Goal: Task Accomplishment & Management: Use online tool/utility

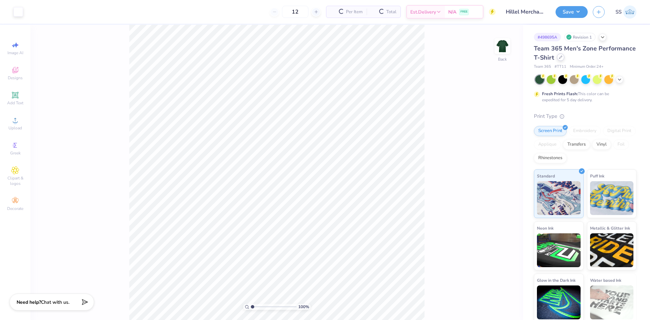
click at [564, 60] on div at bounding box center [560, 56] width 7 height 7
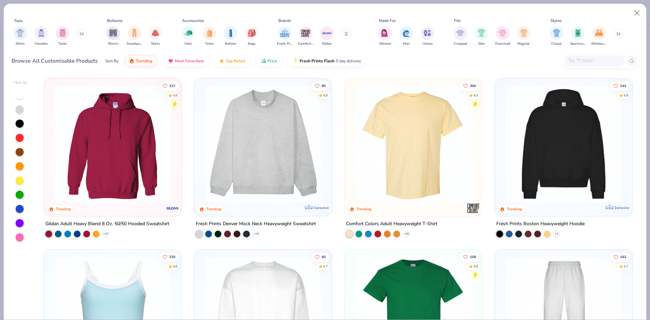
click at [373, 139] on img at bounding box center [413, 143] width 124 height 117
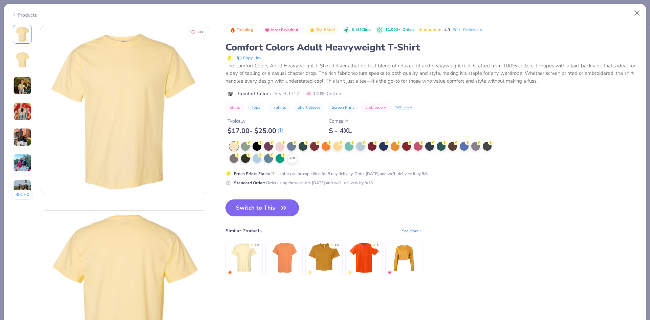
click at [264, 203] on button "Switch to This" at bounding box center [261, 207] width 73 height 17
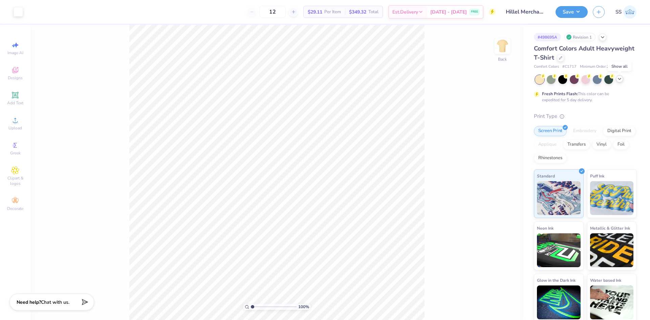
click at [621, 80] on icon at bounding box center [619, 78] width 5 height 5
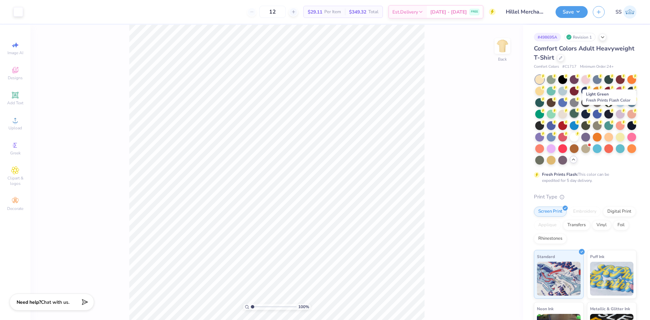
click at [579, 114] on div at bounding box center [574, 113] width 9 height 9
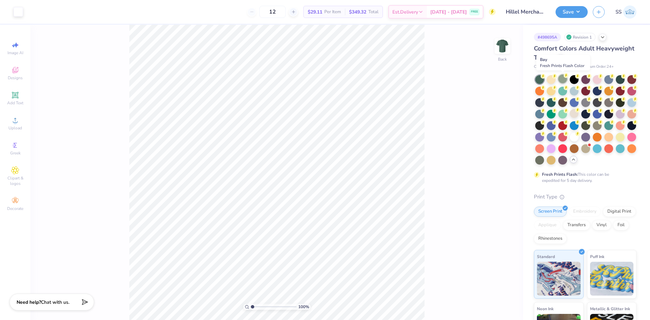
click at [563, 82] on div at bounding box center [562, 78] width 9 height 9
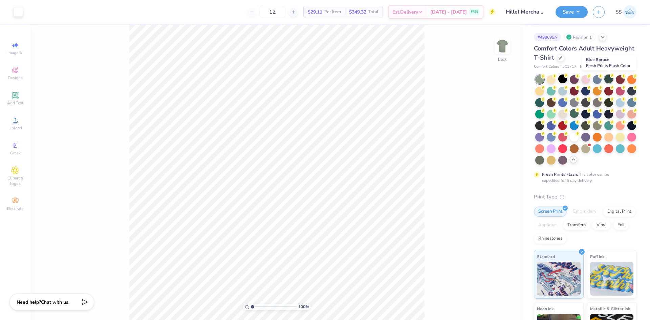
click at [605, 81] on div at bounding box center [608, 78] width 9 height 9
click at [544, 105] on div at bounding box center [539, 101] width 9 height 9
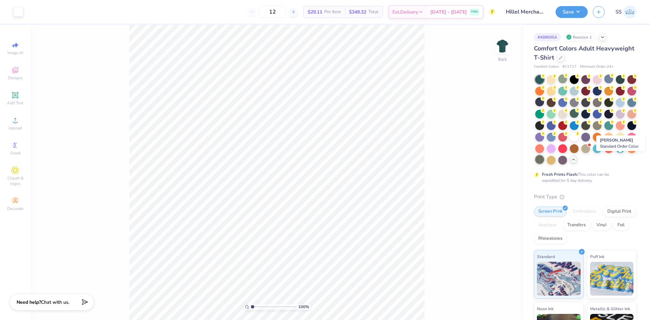
click at [544, 159] on div at bounding box center [539, 159] width 9 height 9
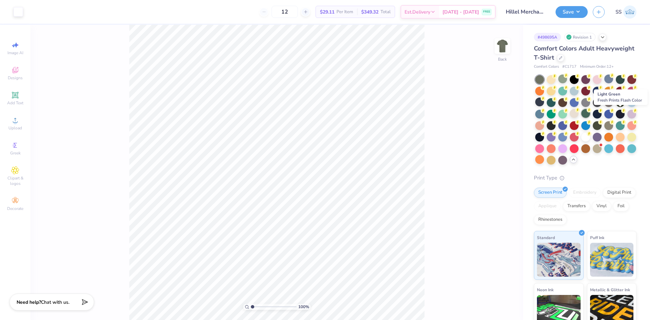
click at [590, 114] on div at bounding box center [585, 113] width 9 height 9
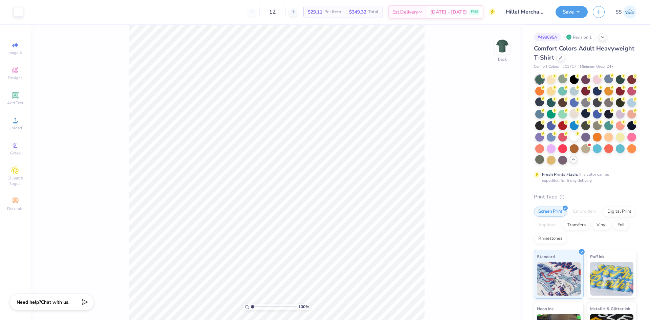
click at [563, 19] on div "Save SS" at bounding box center [603, 12] width 94 height 24
click at [567, 19] on div "Save SS" at bounding box center [603, 12] width 94 height 24
click at [566, 11] on button "Save" at bounding box center [572, 11] width 32 height 12
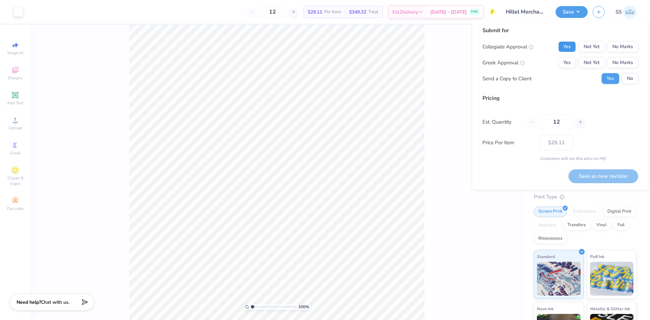
click at [570, 49] on button "Yes" at bounding box center [567, 46] width 18 height 11
click at [617, 58] on button "No Marks" at bounding box center [622, 62] width 31 height 11
click at [581, 121] on icon at bounding box center [580, 122] width 5 height 5
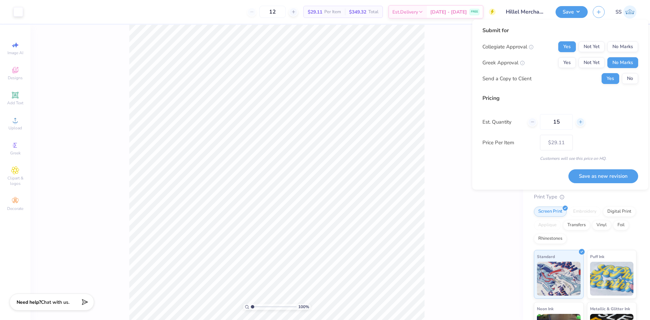
click at [581, 121] on icon at bounding box center [580, 122] width 5 height 5
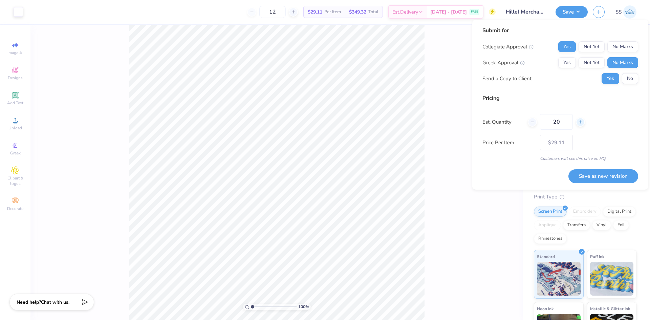
click at [581, 121] on icon at bounding box center [580, 122] width 5 height 5
type input "24"
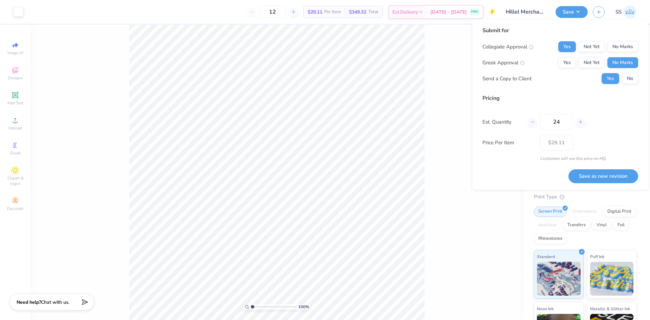
type input "24"
click at [602, 173] on button "Save as new revision" at bounding box center [603, 176] width 70 height 14
type input "$21.28"
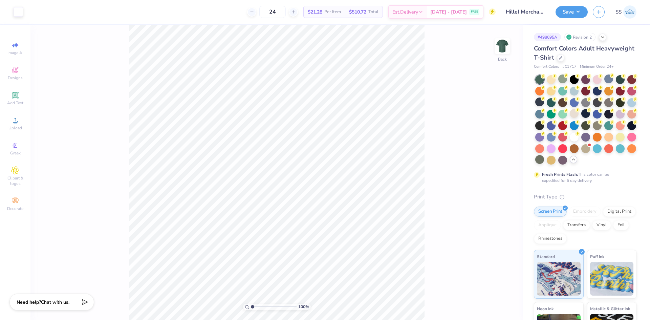
click at [633, 39] on icon "close" at bounding box center [635, 41] width 5 height 5
type input "10.88"
type input "10.94"
type input "3.52"
click at [578, 18] on div "Save" at bounding box center [572, 12] width 32 height 12
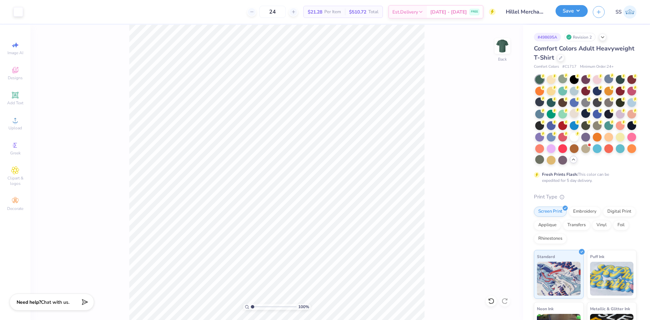
click at [573, 9] on button "Save" at bounding box center [572, 11] width 32 height 12
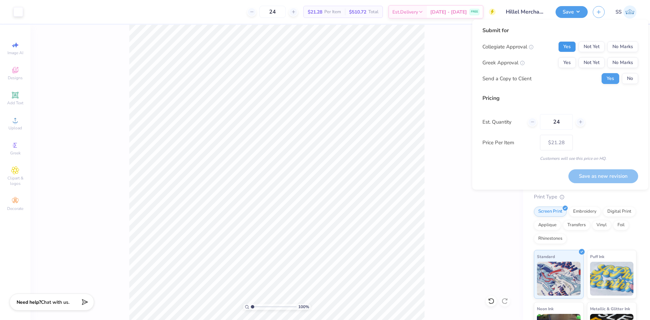
click at [566, 49] on button "Yes" at bounding box center [567, 46] width 18 height 11
click at [615, 63] on button "No Marks" at bounding box center [622, 62] width 31 height 11
click at [585, 176] on button "Save as new revision" at bounding box center [603, 176] width 70 height 14
type input "$21.28"
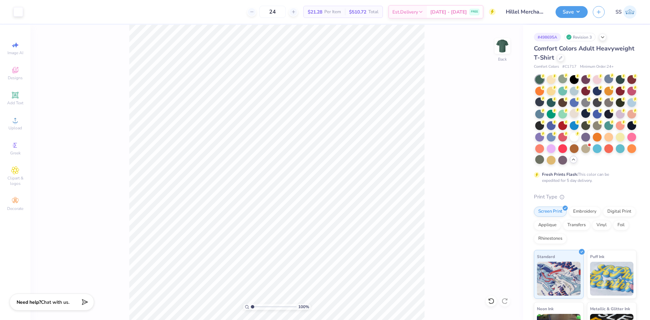
click at [626, 10] on img at bounding box center [629, 11] width 13 height 13
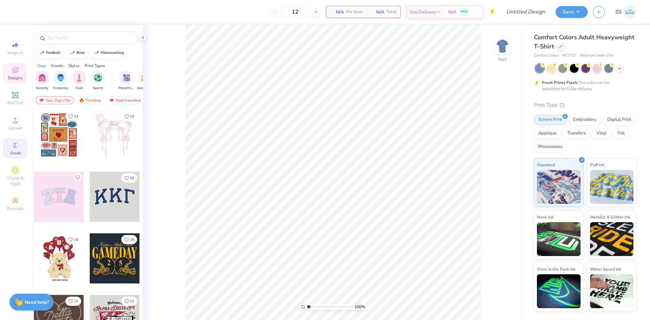
click at [17, 153] on span "Greek" at bounding box center [15, 152] width 10 height 5
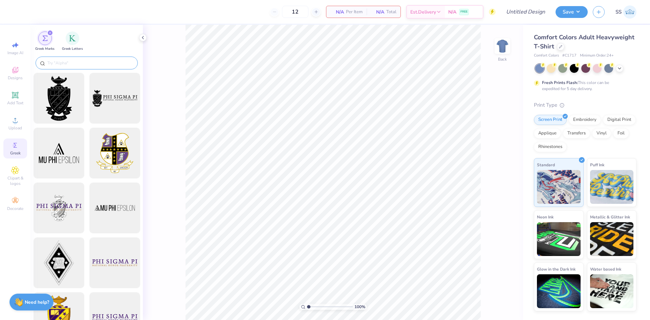
click at [83, 62] on input "text" at bounding box center [90, 63] width 87 height 7
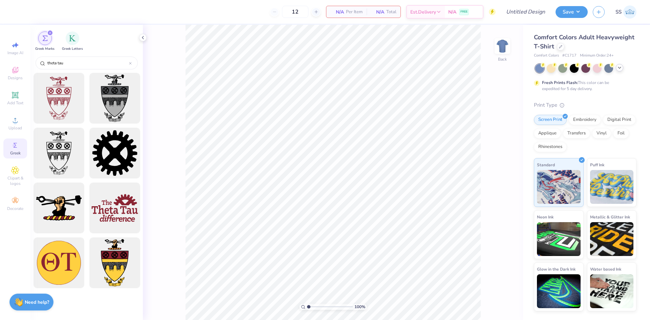
type input "theta tau"
click at [619, 66] on icon at bounding box center [619, 67] width 5 height 5
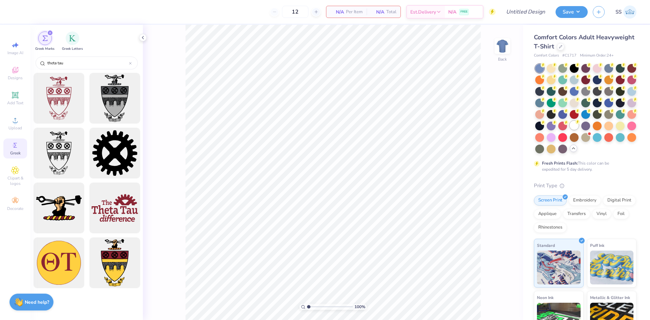
click at [570, 130] on div at bounding box center [574, 125] width 9 height 9
click at [117, 193] on div at bounding box center [115, 208] width 56 height 56
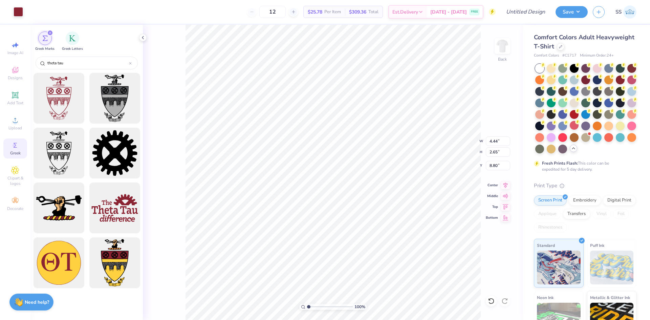
type input "4.44"
type input "2.65"
type input "3.22"
type input "3.25"
type input "4.65"
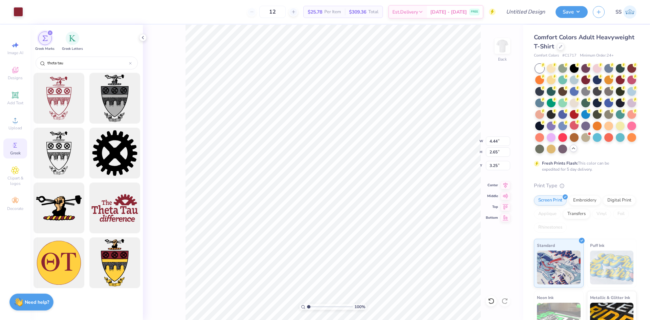
type input "2.77"
click at [501, 51] on img at bounding box center [502, 45] width 27 height 27
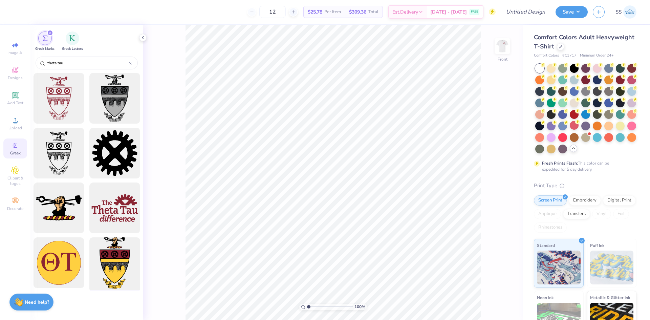
click at [115, 254] on div at bounding box center [115, 263] width 56 height 56
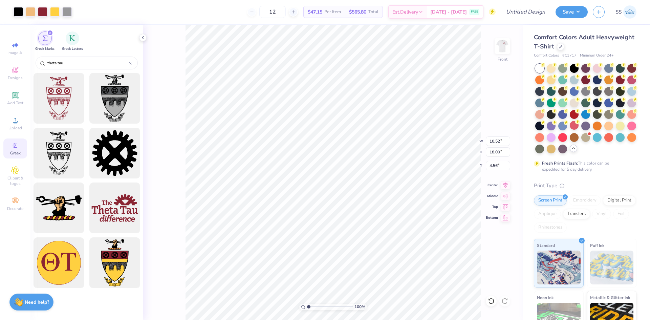
type input "4.56"
type input "9.46"
type input "16.18"
type input "4.99"
click at [506, 43] on img at bounding box center [502, 45] width 27 height 27
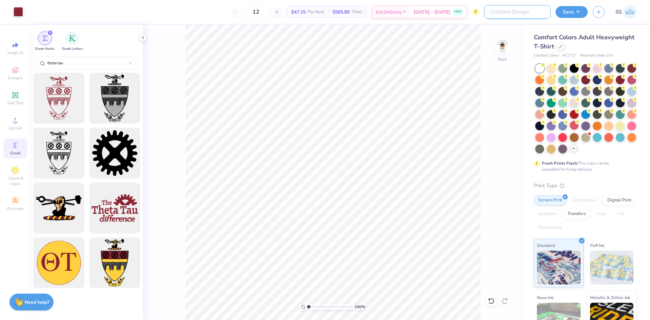
click at [524, 15] on input "Design Title" at bounding box center [517, 12] width 66 height 14
click at [540, 15] on input "(OU) Theta Tau -" at bounding box center [517, 12] width 66 height 14
type input "(OU) Theta Tau - Merch"
click at [564, 18] on div "Save SS" at bounding box center [603, 12] width 94 height 24
click at [572, 11] on button "Save" at bounding box center [572, 11] width 32 height 12
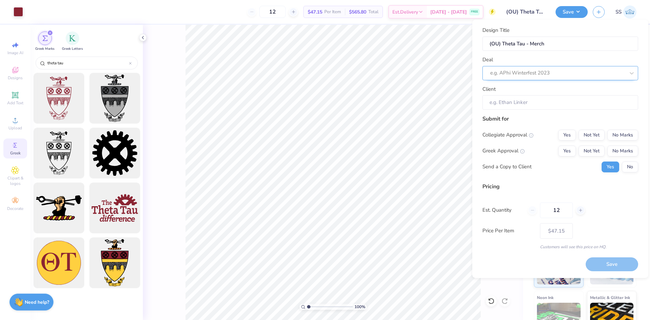
click at [528, 71] on div at bounding box center [557, 72] width 135 height 9
type input "t"
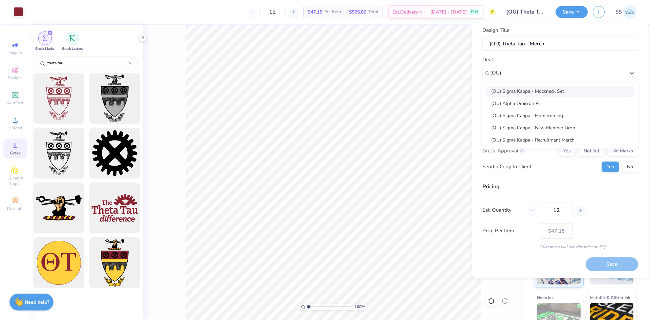
type input "(OU)"
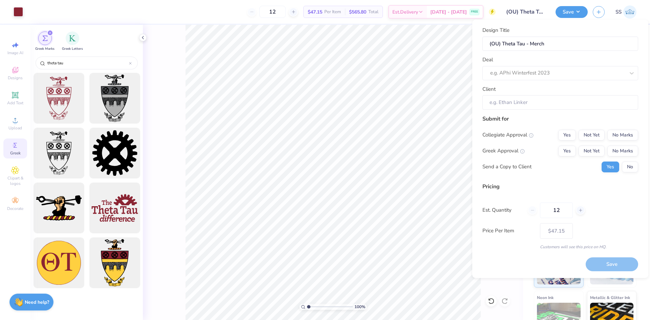
click at [478, 82] on div "Design Title (OU) Theta Tau - Merch Deal e.g. APhi Winterfest 2023 Client Submi…" at bounding box center [560, 149] width 176 height 258
click at [513, 72] on div at bounding box center [557, 72] width 135 height 9
click at [519, 90] on div "(OU) Theta Tau - Merch" at bounding box center [560, 91] width 150 height 11
type input "th"
type input "[PERSON_NAME]"
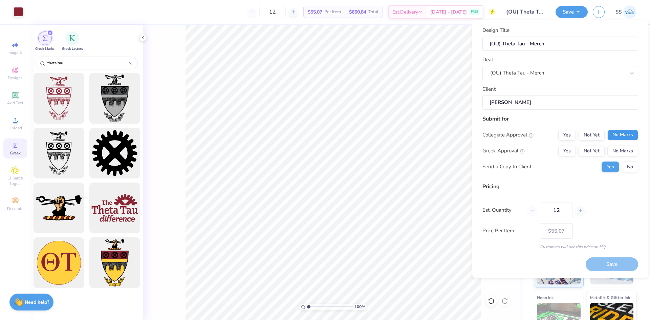
click at [612, 137] on button "No Marks" at bounding box center [622, 135] width 31 height 11
click at [580, 153] on button "Not Yet" at bounding box center [592, 151] width 26 height 11
type input "$55.07"
click at [626, 169] on button "No" at bounding box center [630, 166] width 16 height 11
click at [581, 215] on div "12" at bounding box center [556, 210] width 57 height 16
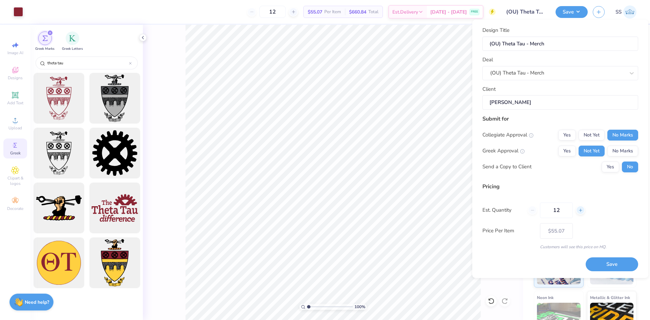
click at [580, 212] on icon at bounding box center [580, 210] width 5 height 5
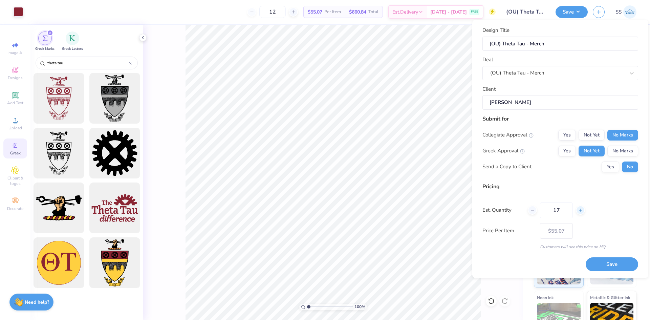
click at [580, 212] on icon at bounding box center [580, 210] width 5 height 5
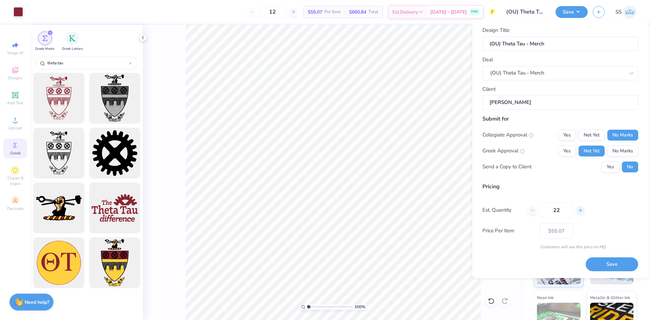
click at [580, 212] on icon at bounding box center [580, 210] width 5 height 5
type input "24"
click at [581, 220] on div "Pricing Est. Quantity 24 Price Per Item $35.28 Customers will see this price on…" at bounding box center [560, 215] width 156 height 67
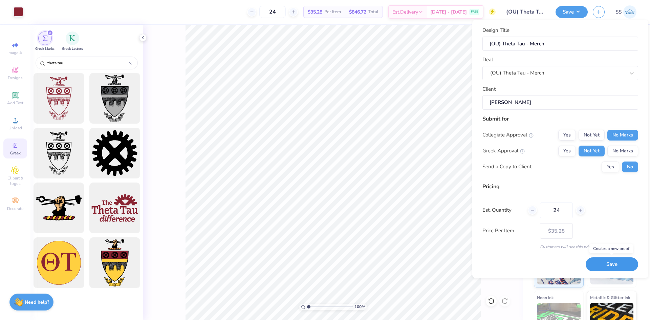
click at [603, 258] on button "Save" at bounding box center [612, 264] width 52 height 14
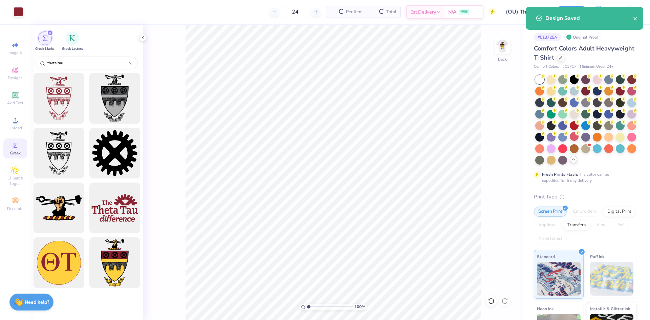
type input "$30.20"
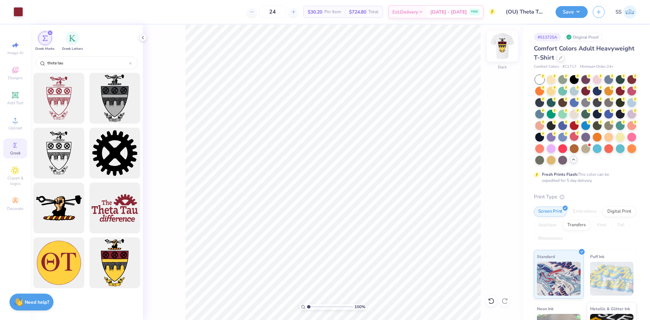
click at [500, 47] on img at bounding box center [502, 45] width 27 height 27
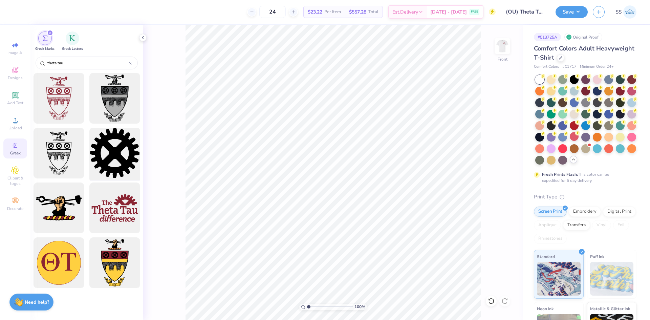
click at [100, 159] on div at bounding box center [115, 153] width 56 height 56
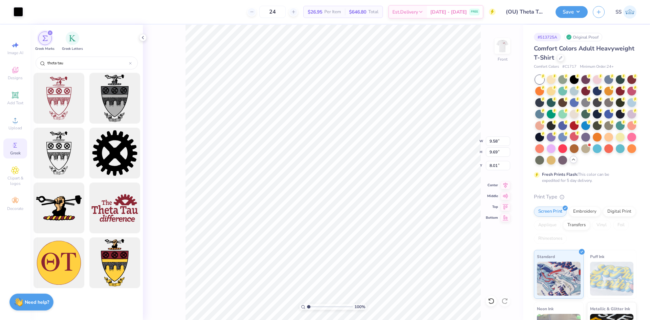
type input "9.58"
type input "9.69"
type input "4.60"
type input "8.37"
type input "8.47"
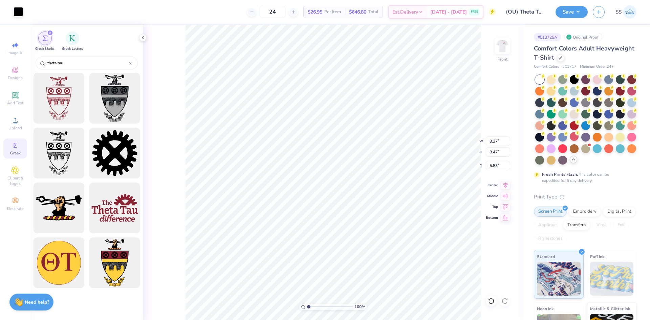
type input "5.65"
click at [579, 129] on div at bounding box center [574, 125] width 9 height 9
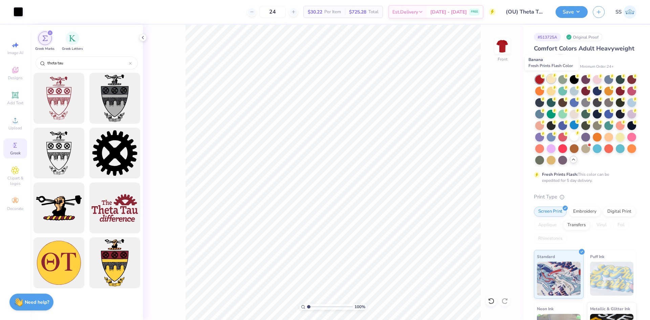
click at [551, 81] on div at bounding box center [551, 78] width 9 height 9
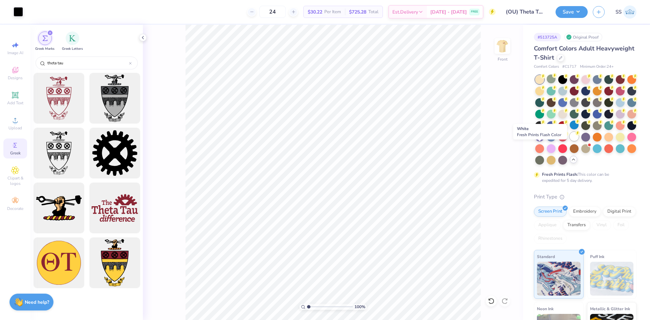
click at [570, 141] on div at bounding box center [574, 136] width 9 height 9
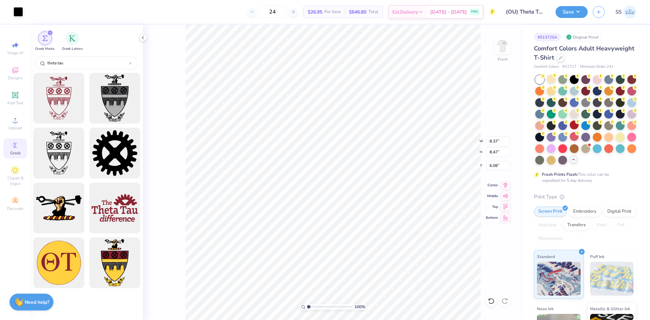
type input "6.08"
click at [499, 41] on img at bounding box center [502, 45] width 27 height 27
click at [498, 42] on img at bounding box center [502, 45] width 27 height 27
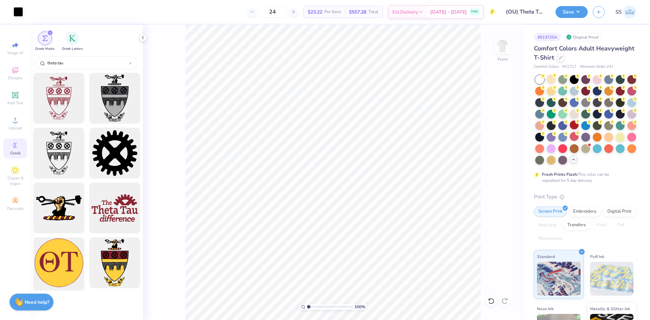
click at [71, 256] on div at bounding box center [59, 263] width 56 height 56
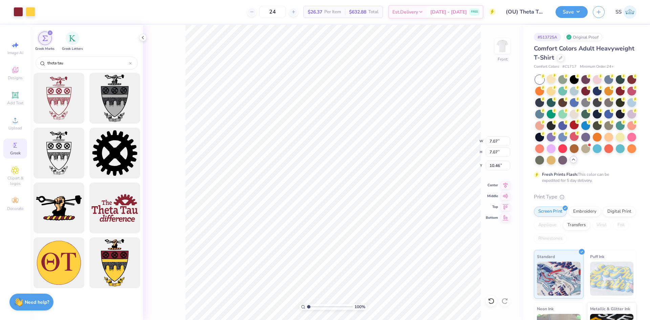
type input "7.07"
type input "6.68"
type input "1.83"
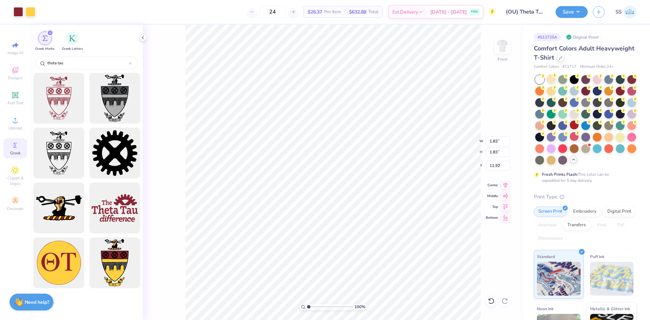
type input "9.39"
type input "1.38"
type input "9.62"
type input "1.72"
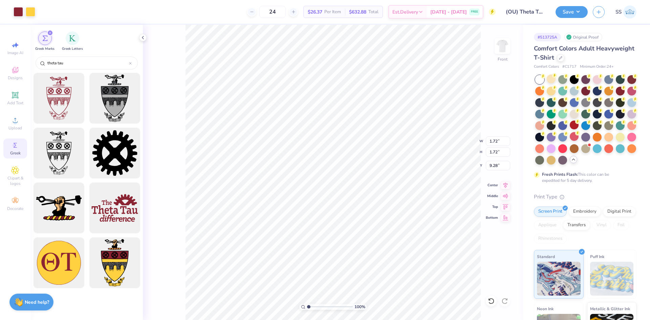
type input "1.72"
type input "9.45"
click at [503, 35] on img at bounding box center [502, 45] width 27 height 27
click at [69, 205] on div at bounding box center [59, 208] width 56 height 56
type input "9.01"
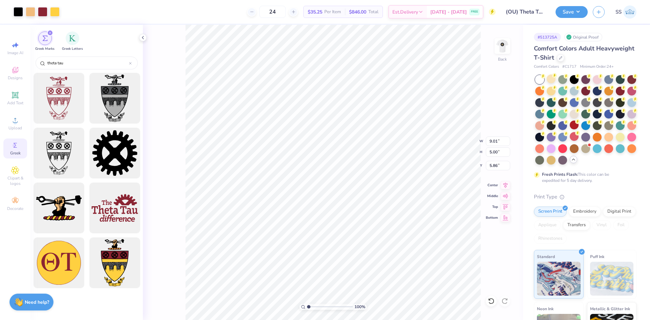
type input "5.00"
type input "7.05"
click at [9, 102] on span "Add Text" at bounding box center [15, 102] width 16 height 5
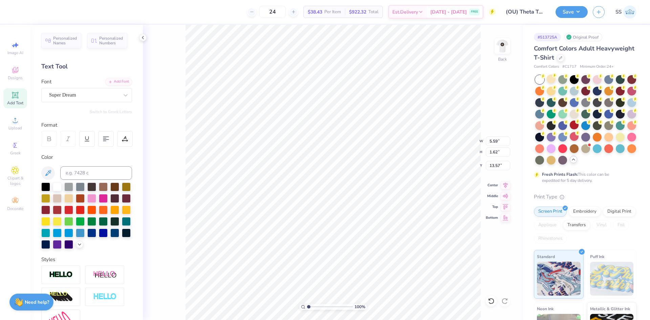
type input "13.57"
type textarea "Theta Tau"
click at [62, 211] on div at bounding box center [57, 209] width 9 height 9
click at [50, 211] on div at bounding box center [45, 209] width 9 height 9
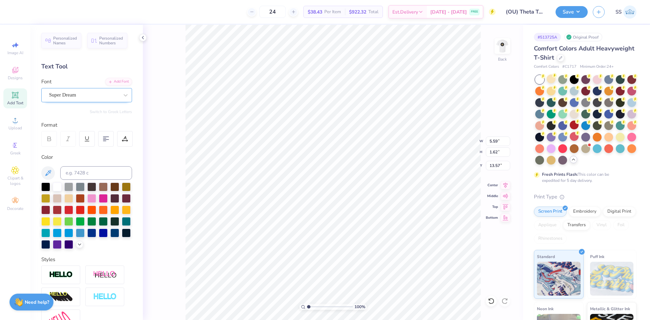
click at [70, 96] on div "Super Dream" at bounding box center [83, 95] width 71 height 10
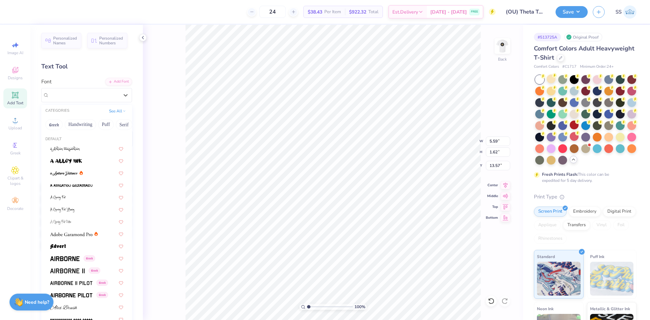
scroll to position [857, 0]
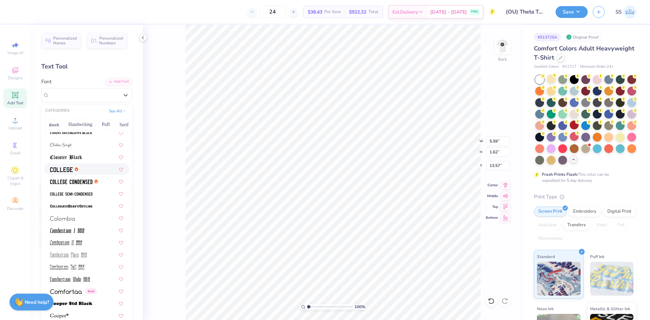
click at [90, 170] on div at bounding box center [86, 169] width 73 height 7
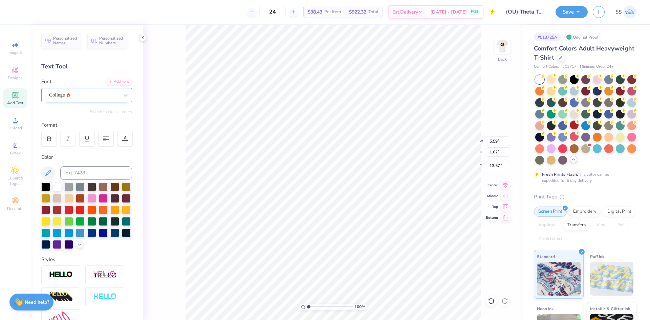
click at [103, 100] on div "College" at bounding box center [83, 95] width 71 height 10
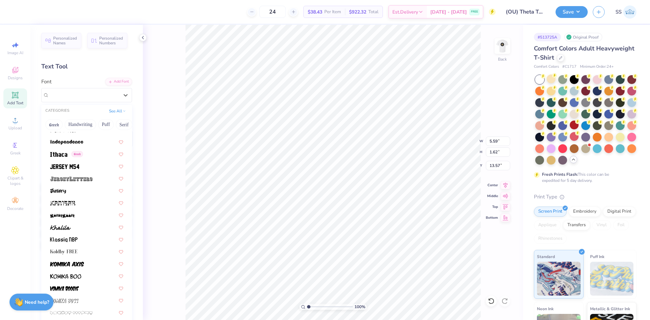
scroll to position [1848, 0]
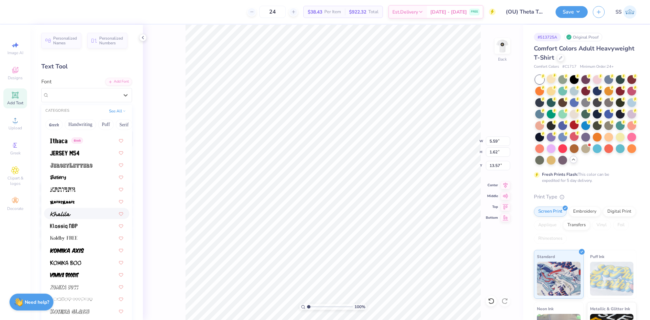
click at [81, 210] on div at bounding box center [86, 213] width 85 height 11
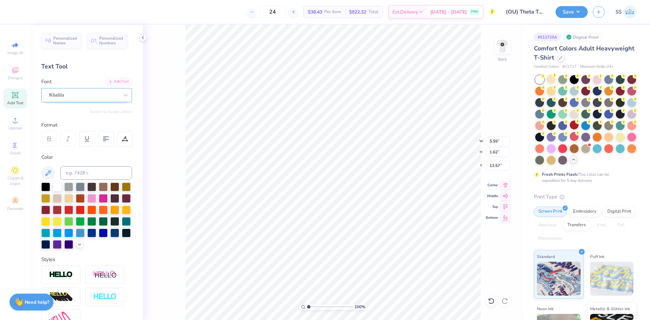
click at [97, 98] on div "Khalila" at bounding box center [83, 95] width 71 height 10
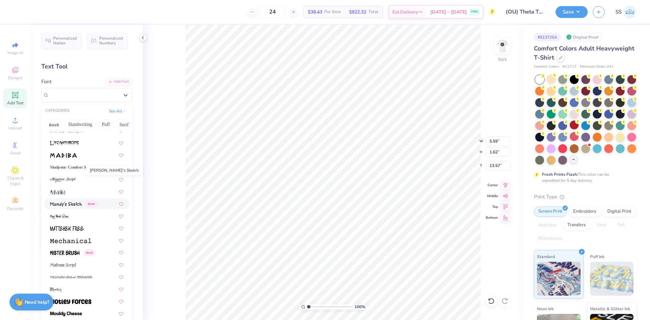
scroll to position [2392, 0]
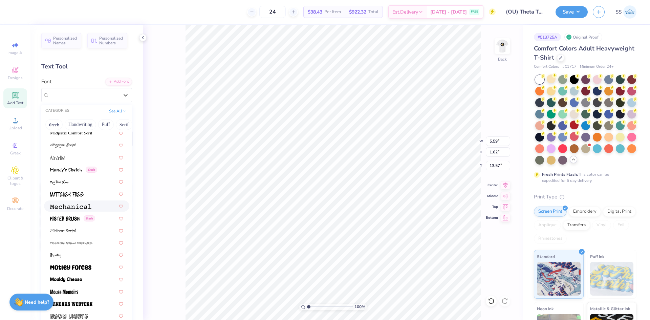
click at [62, 201] on div at bounding box center [86, 205] width 85 height 11
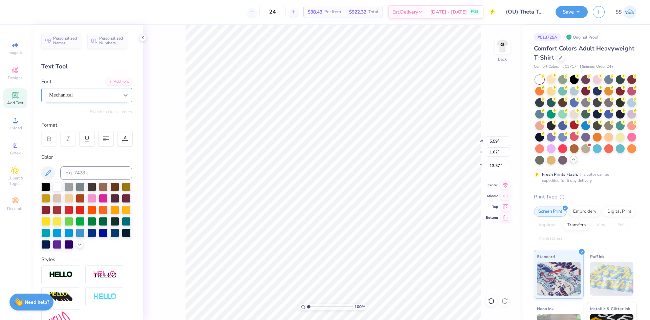
click at [124, 94] on icon at bounding box center [126, 95] width 4 height 2
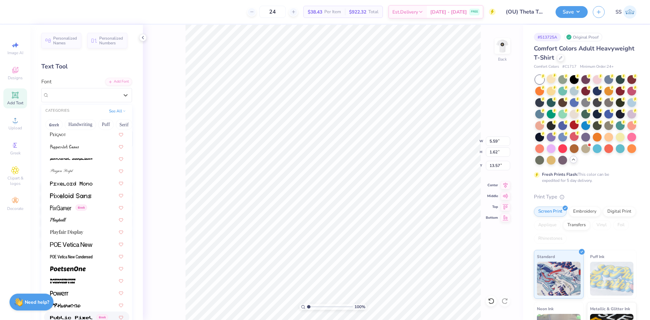
scroll to position [2820, 0]
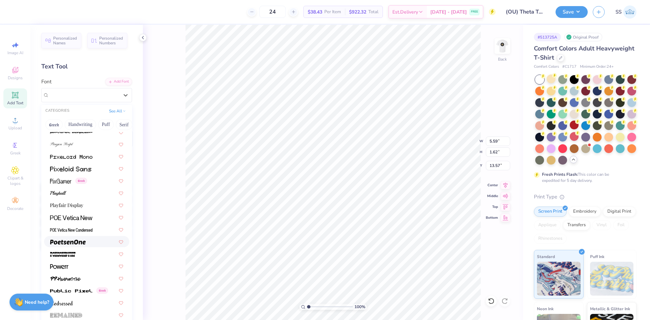
click at [86, 239] on div at bounding box center [86, 241] width 73 height 7
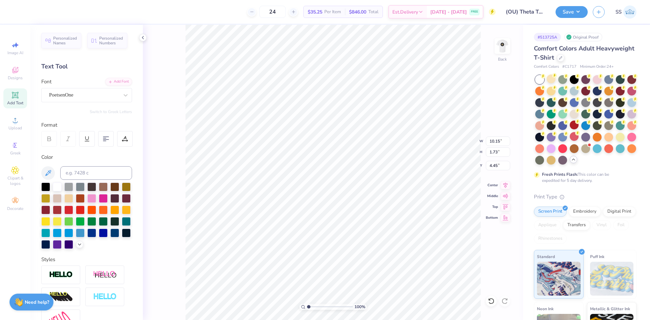
type input "4.45"
click at [497, 46] on img at bounding box center [502, 45] width 27 height 27
click at [503, 42] on img at bounding box center [502, 45] width 27 height 27
click at [12, 98] on icon at bounding box center [15, 95] width 8 height 8
type input "13.82"
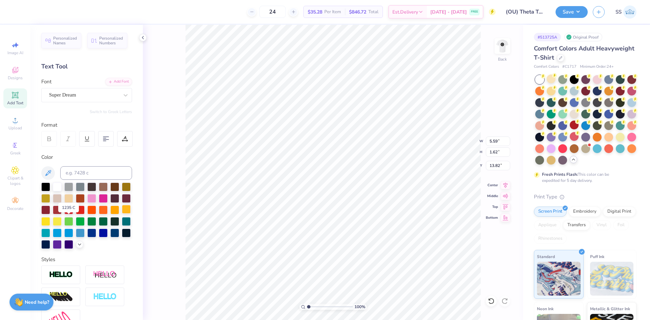
click at [122, 214] on div at bounding box center [126, 209] width 9 height 9
click at [50, 222] on div at bounding box center [45, 220] width 9 height 9
type textarea "T"
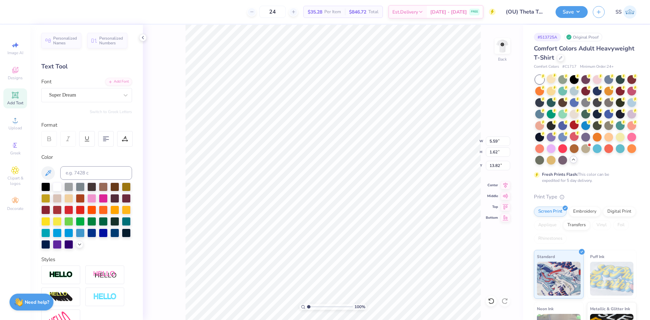
type textarea "[US_STATE][GEOGRAPHIC_DATA]"
click at [111, 95] on div "Super Dream" at bounding box center [83, 95] width 71 height 10
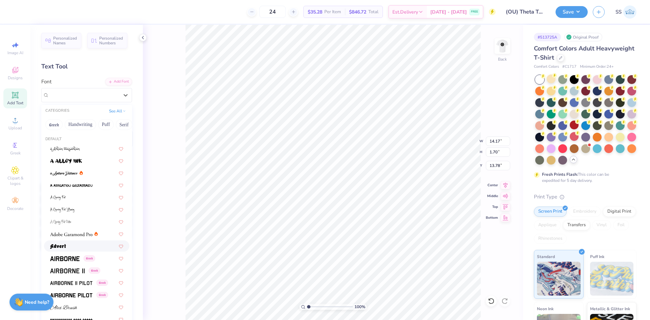
click at [80, 247] on div at bounding box center [86, 245] width 73 height 7
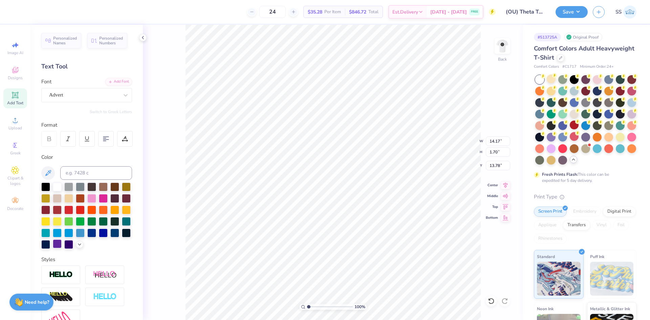
type input "1.92"
type input "13.67"
type input "11.58"
type input "1.57"
type input "12.31"
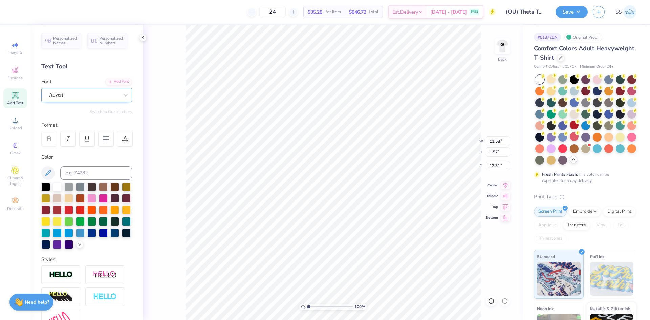
click at [102, 93] on div "Advert" at bounding box center [83, 95] width 71 height 10
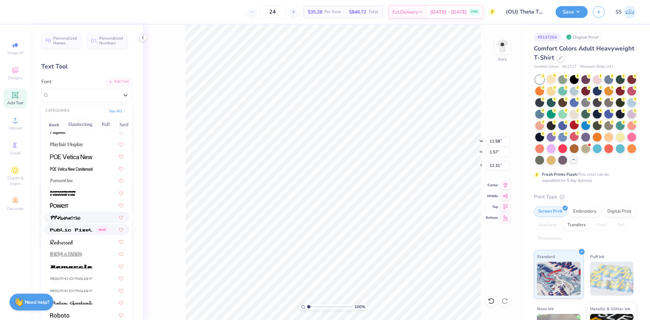
scroll to position [2880, 0]
click at [86, 183] on div "PoetsenOne" at bounding box center [86, 180] width 73 height 7
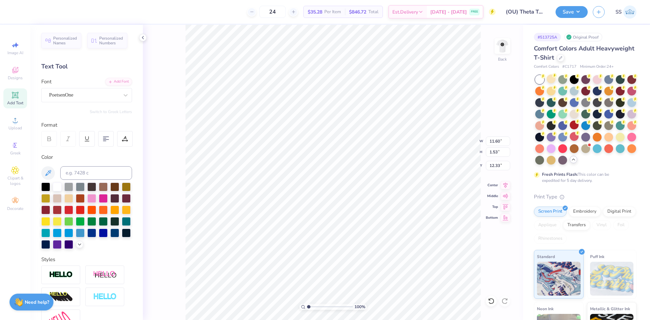
type input "11.60"
type input "1.53"
type input "12.33"
type input "12.78"
click at [50, 219] on div at bounding box center [45, 220] width 9 height 9
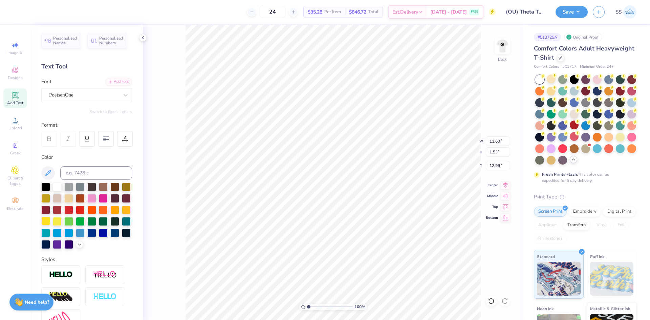
type input "12.99"
click at [122, 214] on div at bounding box center [126, 209] width 9 height 9
click at [50, 200] on div at bounding box center [45, 197] width 9 height 9
click at [122, 214] on div at bounding box center [126, 209] width 9 height 9
type input "10.87"
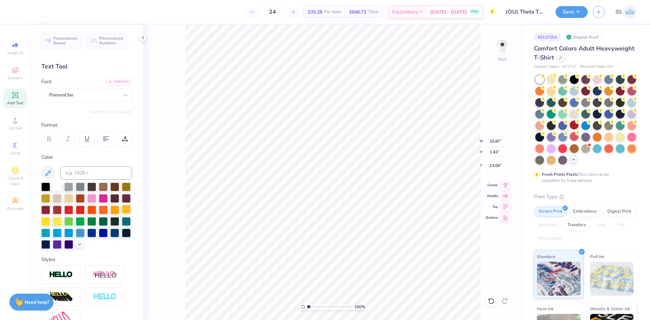
type input "1.43"
type input "12.74"
click at [50, 222] on div at bounding box center [45, 220] width 9 height 9
click at [500, 47] on img at bounding box center [502, 45] width 27 height 27
click at [16, 155] on span "Greek" at bounding box center [15, 152] width 10 height 5
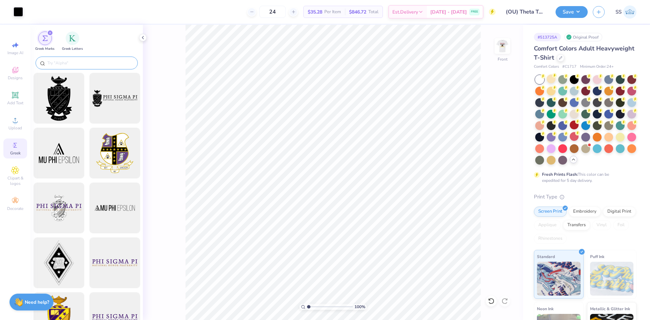
click at [93, 65] on input "text" at bounding box center [90, 63] width 87 height 7
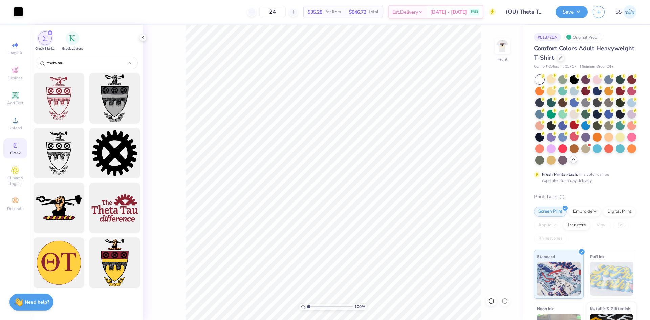
type input "theta tau"
click at [13, 127] on span "Upload" at bounding box center [15, 127] width 14 height 5
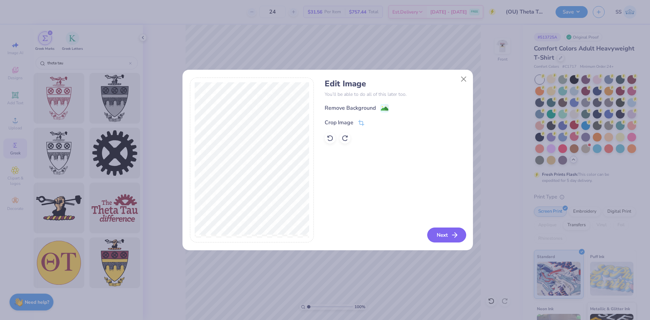
click at [439, 239] on button "Next" at bounding box center [446, 234] width 39 height 15
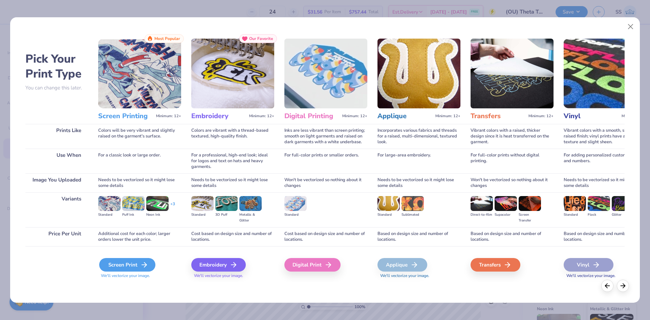
click at [138, 266] on div "Screen Print" at bounding box center [127, 265] width 56 height 14
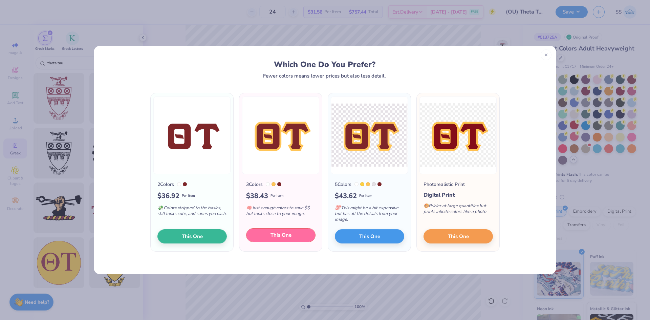
click at [278, 233] on span "This One" at bounding box center [280, 235] width 21 height 8
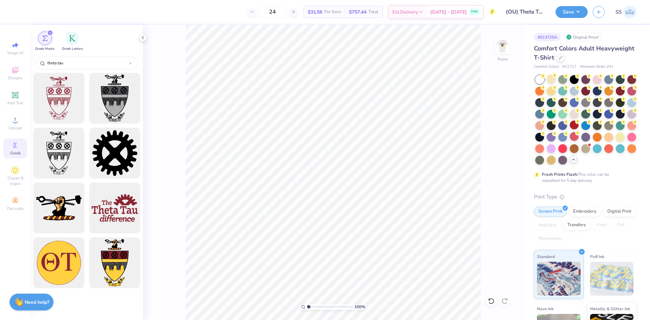
click at [2, 119] on div "Image AI Designs Add Text Upload Greek Clipart & logos Decorate" at bounding box center [15, 172] width 30 height 295
click at [10, 128] on span "Upload" at bounding box center [15, 127] width 14 height 5
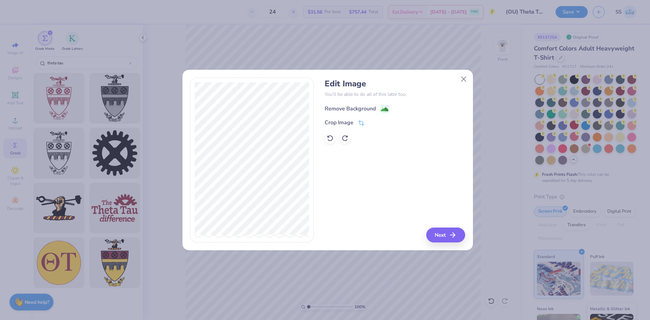
click at [340, 106] on div "Remove Background" at bounding box center [350, 109] width 51 height 8
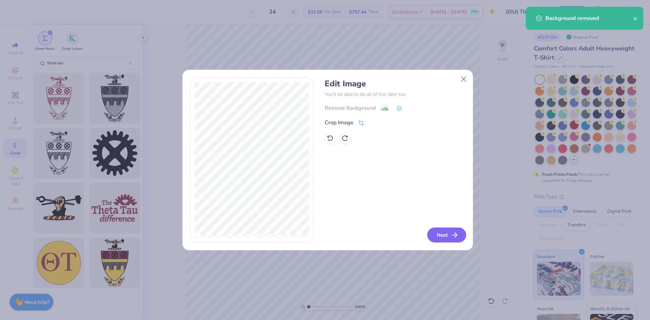
click at [441, 230] on button "Next" at bounding box center [446, 234] width 39 height 15
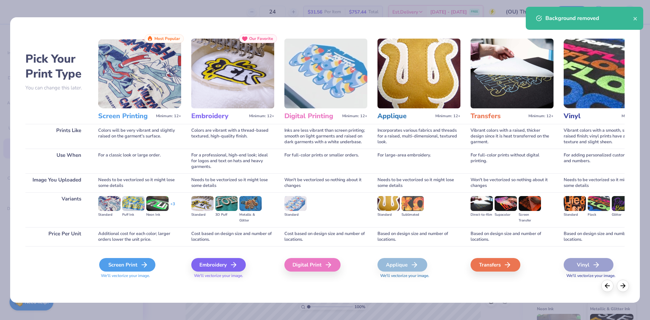
click at [139, 259] on div "Screen Print" at bounding box center [127, 265] width 56 height 14
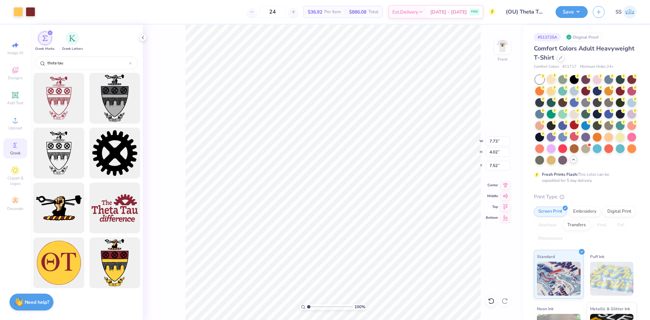
type input "7.52"
type input "8.32"
type input "4.32"
click at [505, 182] on icon at bounding box center [505, 184] width 4 height 6
click at [502, 45] on img at bounding box center [502, 45] width 27 height 27
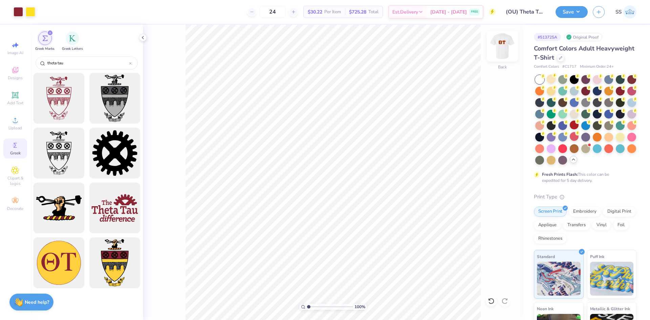
click at [501, 46] on img at bounding box center [502, 45] width 27 height 27
click at [502, 46] on img at bounding box center [503, 46] width 14 height 14
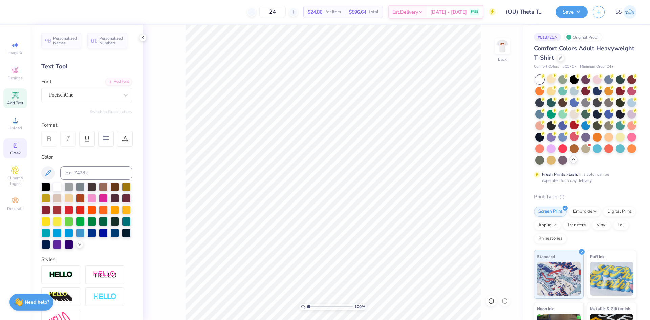
click at [16, 149] on icon at bounding box center [15, 145] width 8 height 8
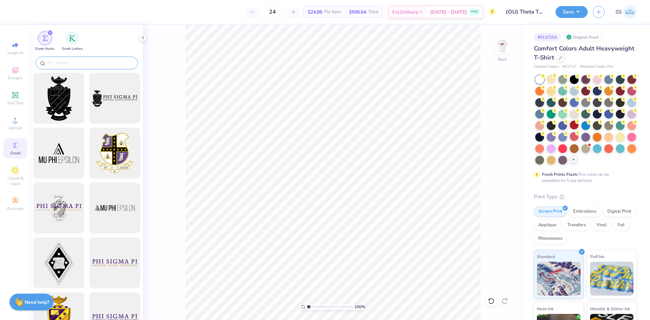
click at [63, 65] on input "text" at bounding box center [90, 63] width 87 height 7
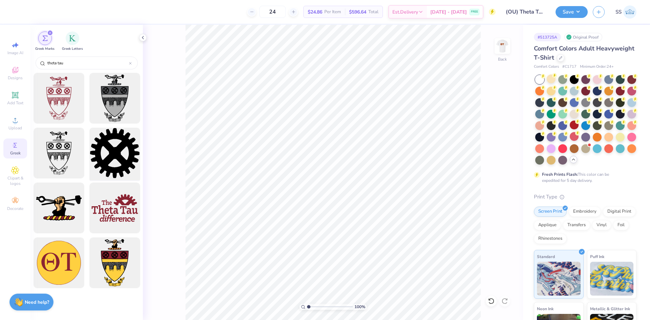
type input "theta tau"
click at [99, 171] on div at bounding box center [115, 153] width 56 height 56
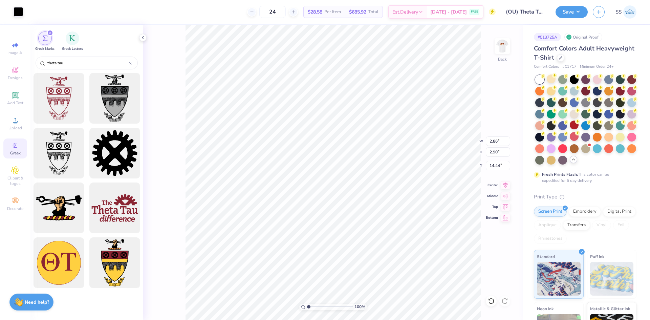
type input "2.86"
type input "2.90"
type input "3.98"
click at [7, 118] on div "Upload" at bounding box center [15, 123] width 24 height 20
click at [16, 100] on div "Add Text" at bounding box center [15, 98] width 24 height 20
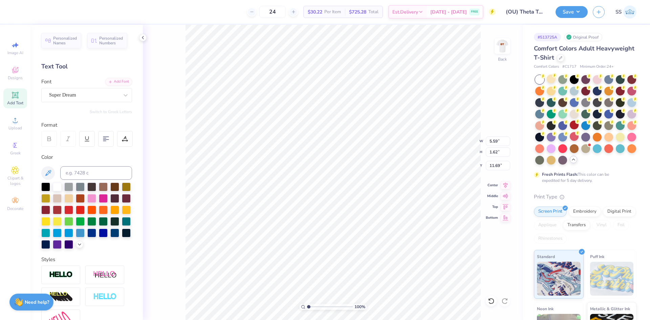
scroll to position [6, 2]
type textarea "Theta Tau"
click at [124, 95] on icon at bounding box center [126, 95] width 4 height 2
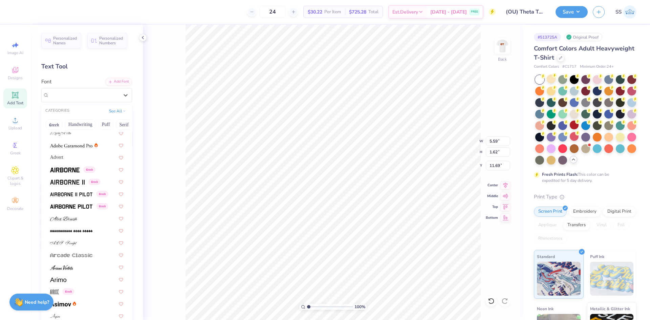
scroll to position [90, 0]
click at [81, 219] on div at bounding box center [86, 217] width 73 height 7
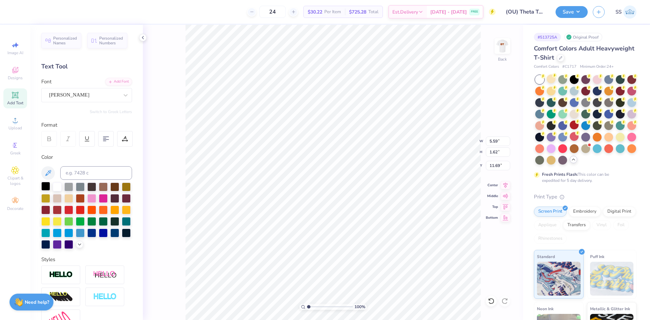
click at [41, 186] on div at bounding box center [45, 186] width 9 height 9
click at [122, 94] on icon at bounding box center [125, 95] width 7 height 7
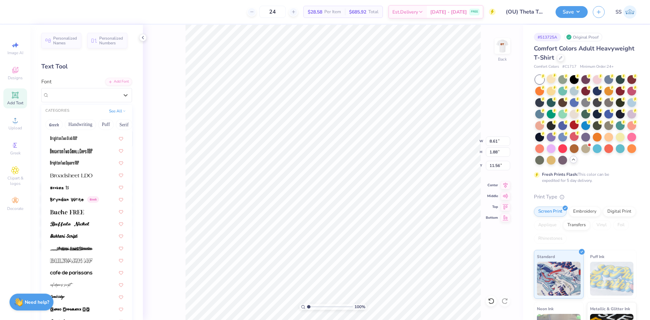
scroll to position [553, 0]
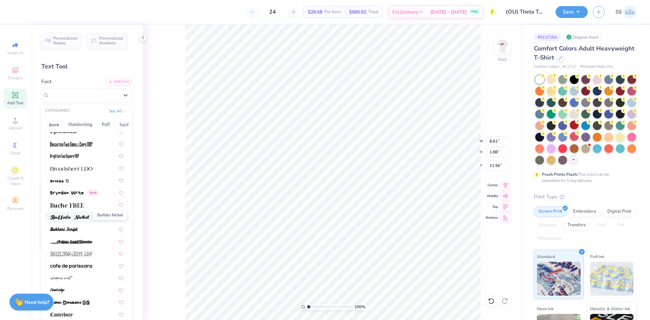
click at [86, 216] on img at bounding box center [69, 217] width 39 height 5
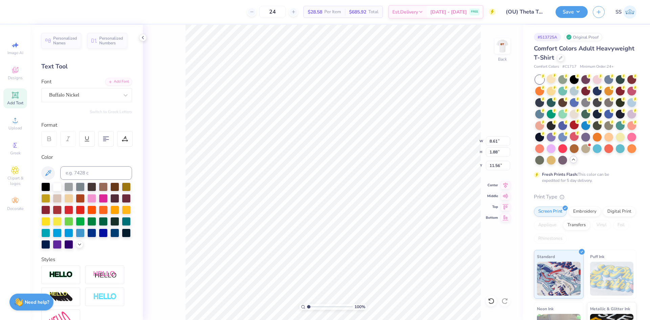
type input "9.56"
type input "1.65"
type input "11.68"
type textarea "Theta Tau"
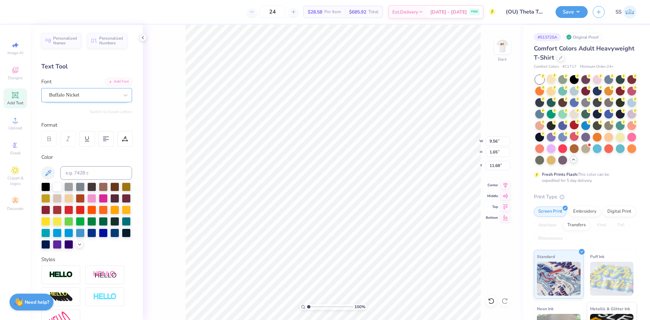
click at [110, 93] on div "Buffalo Nickel" at bounding box center [83, 95] width 71 height 10
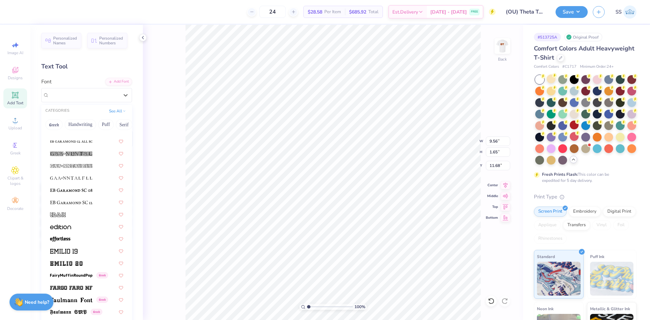
scroll to position [1282, 0]
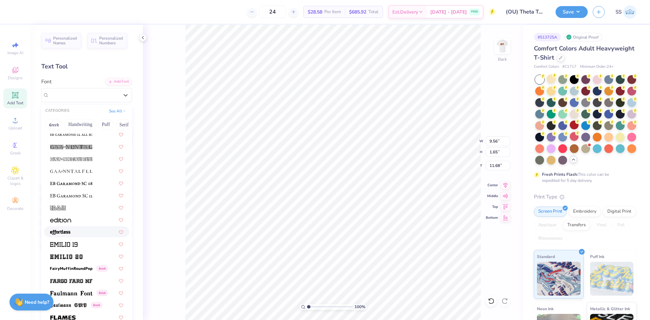
click at [88, 226] on div at bounding box center [86, 231] width 85 height 11
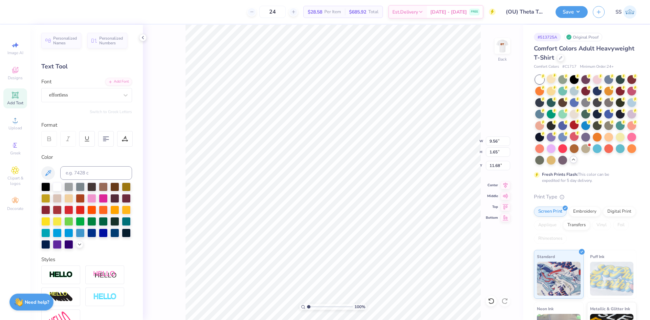
type input "9.41"
type input "1.80"
type input "11.60"
click at [106, 94] on div "effortless" at bounding box center [83, 95] width 71 height 10
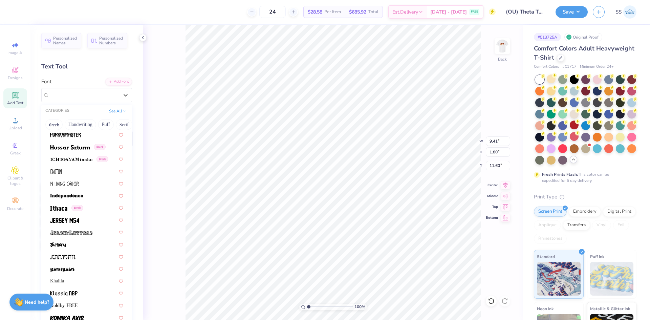
scroll to position [1795, 0]
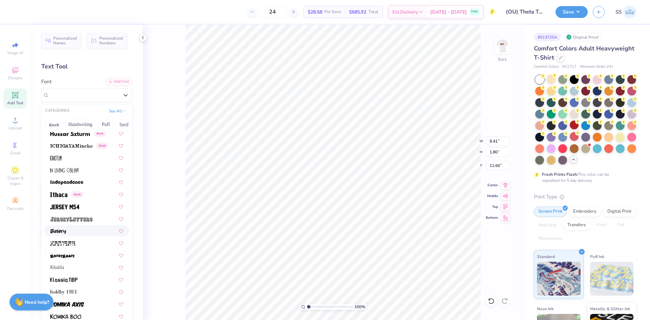
click at [81, 229] on div at bounding box center [86, 230] width 73 height 7
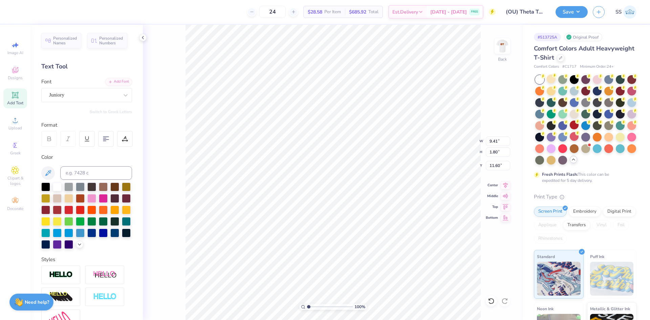
type input "9.30"
type input "1.98"
type input "11.51"
type input "5.03"
type input "1.07"
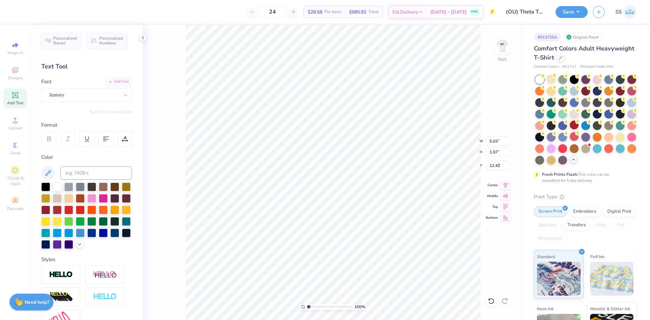
type input "3.00"
click at [18, 99] on icon at bounding box center [15, 95] width 8 height 8
type textarea "[GEOGRAPHIC_DATA]"
click at [44, 184] on div at bounding box center [45, 186] width 9 height 9
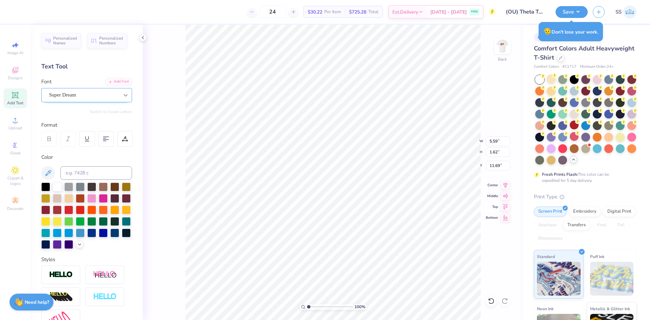
click at [122, 96] on icon at bounding box center [125, 95] width 7 height 7
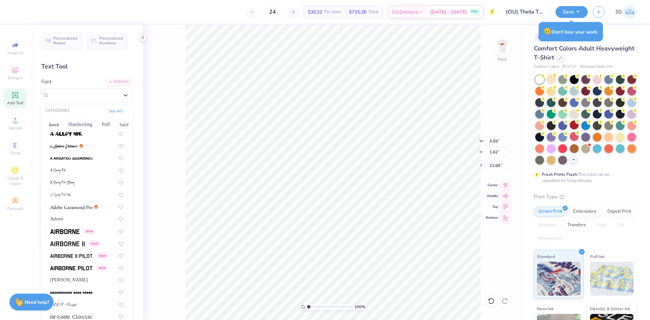
scroll to position [0, 0]
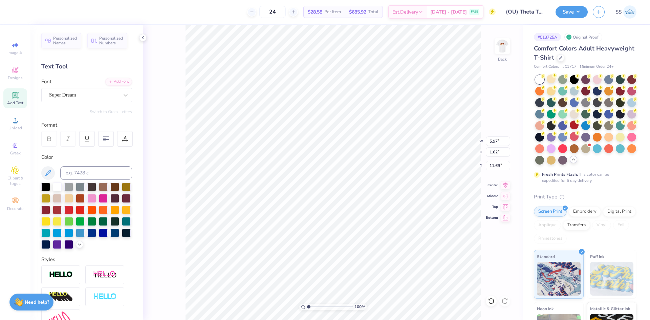
type input "5.97"
type input "1.62"
type input "11.69"
click at [91, 99] on div at bounding box center [84, 94] width 70 height 9
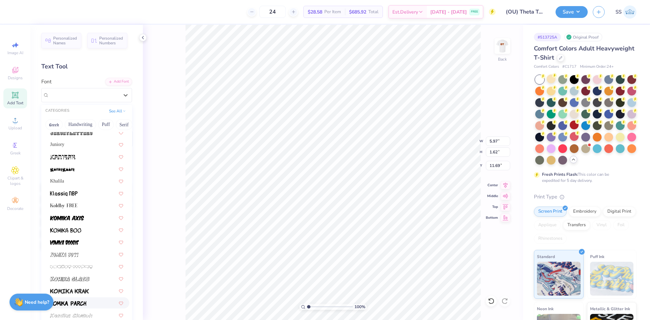
scroll to position [1881, 0]
click at [78, 146] on div "Juniory" at bounding box center [86, 144] width 73 height 7
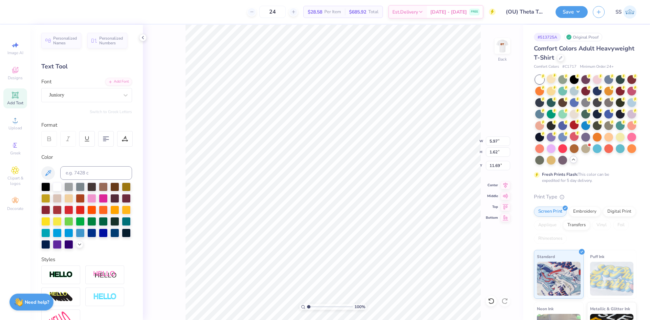
click at [105, 92] on div "Juniory" at bounding box center [83, 95] width 71 height 10
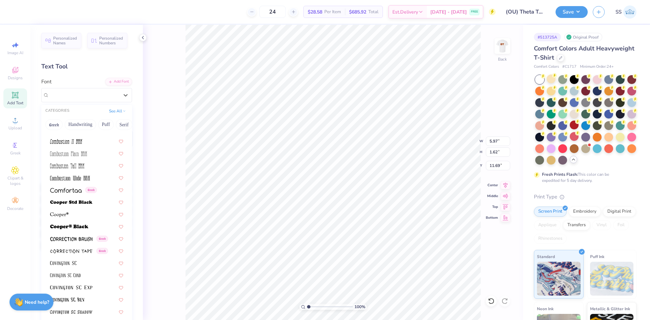
scroll to position [978, 0]
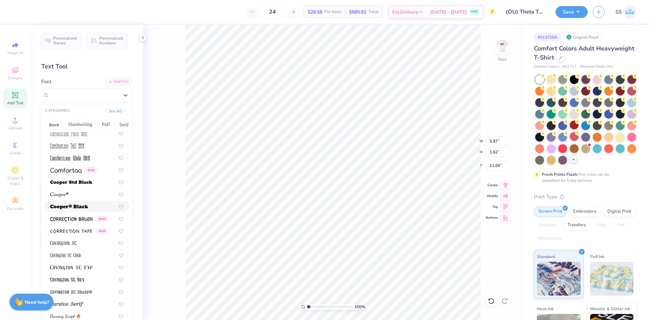
click at [82, 205] on img at bounding box center [69, 206] width 38 height 5
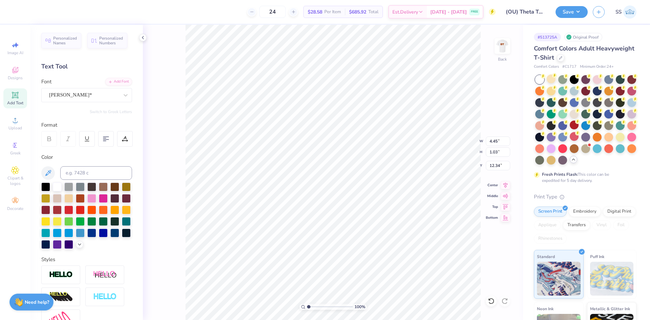
type input "4.45"
type input "1.03"
type input "7.42"
type input "3.16"
type input "0.73"
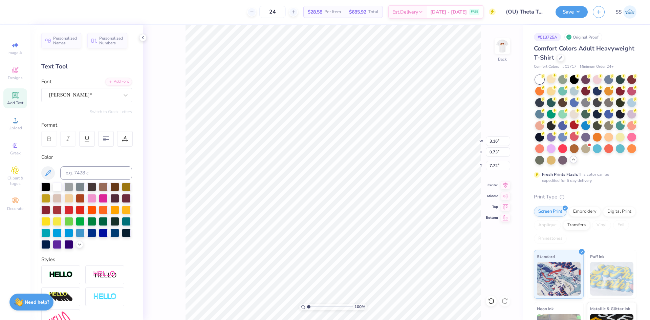
type input "7.41"
click at [122, 96] on icon at bounding box center [125, 95] width 7 height 7
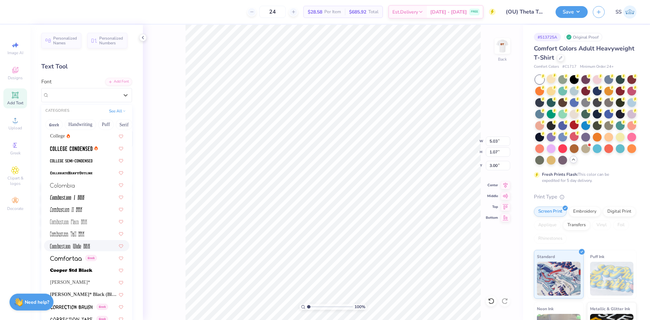
scroll to position [890, 0]
click at [78, 283] on div "[PERSON_NAME]*" at bounding box center [86, 281] width 73 height 7
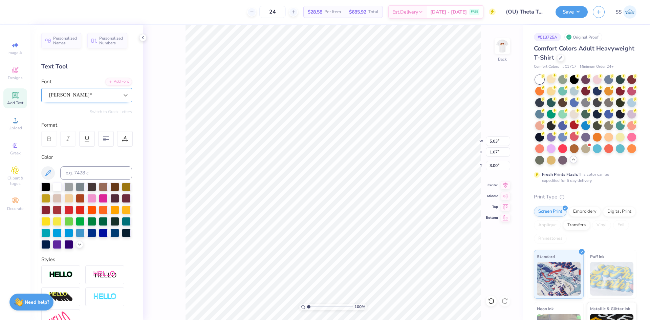
click at [123, 99] on div at bounding box center [126, 95] width 12 height 12
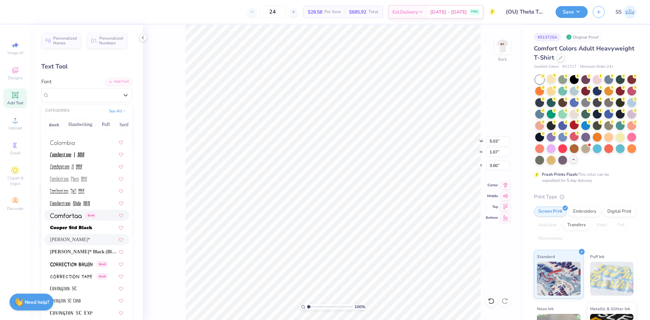
scroll to position [933, 0]
click at [82, 225] on img at bounding box center [71, 227] width 42 height 5
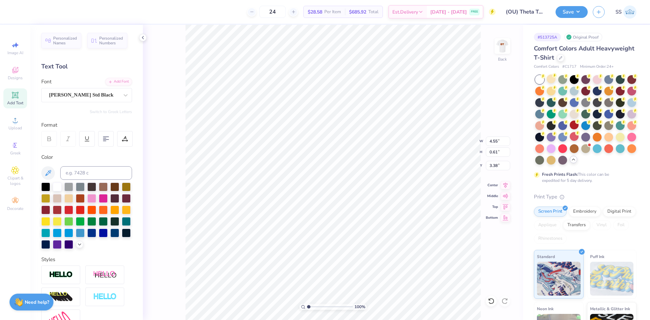
type input "4.55"
type input "0.61"
type input "3.38"
type input "5.93"
type input "0.80"
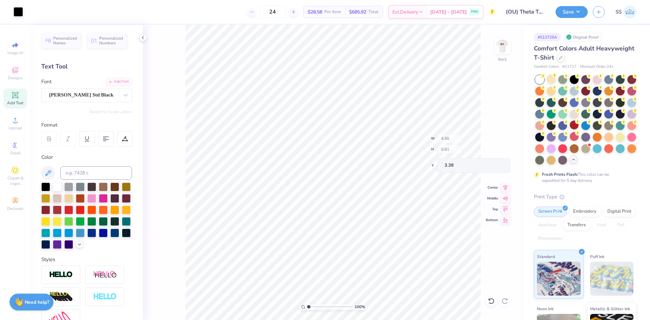
type input "3.19"
type input "4.80"
type input "0.65"
type input "3.44"
type input "2.89"
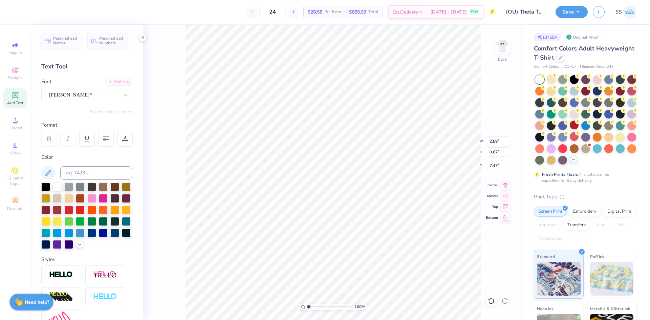
type input "0.67"
type input "7.43"
click at [500, 41] on img at bounding box center [502, 45] width 27 height 27
click at [499, 52] on img at bounding box center [502, 45] width 27 height 27
click at [500, 47] on img at bounding box center [502, 45] width 27 height 27
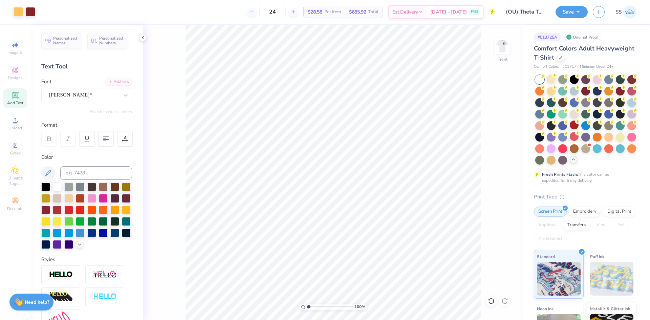
click at [500, 47] on img at bounding box center [503, 46] width 14 height 14
type textarea "[US_STATE][GEOGRAPHIC_DATA]"
type input "5.05"
type input "0.56"
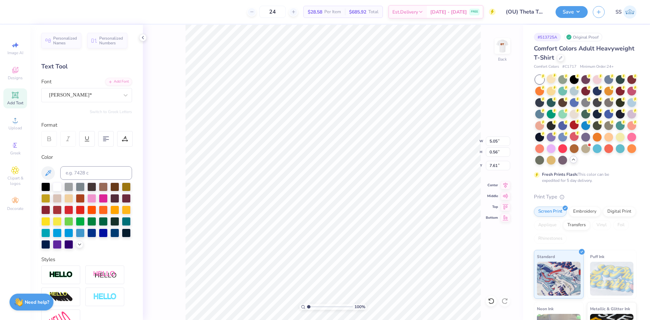
type input "7.37"
type input "4.16"
type input "0.56"
type input "3.49"
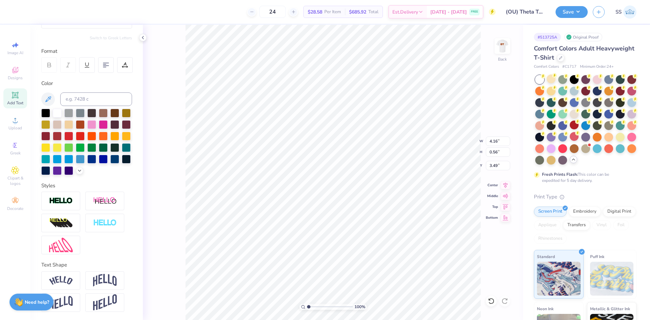
type input "4.16"
type input "3.49"
click at [98, 277] on img at bounding box center [105, 280] width 24 height 13
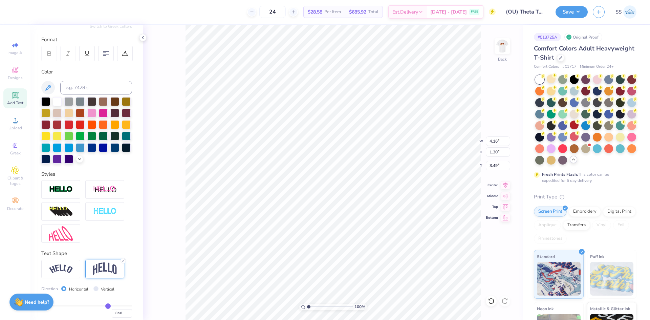
type input "1.30"
type input "3.13"
click at [68, 275] on div at bounding box center [60, 269] width 39 height 19
type input "4.72"
type input "1.06"
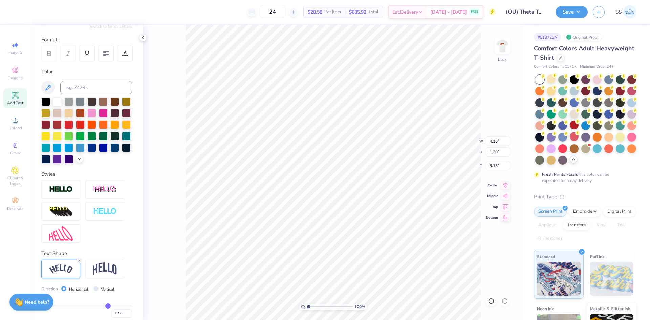
type input "3.25"
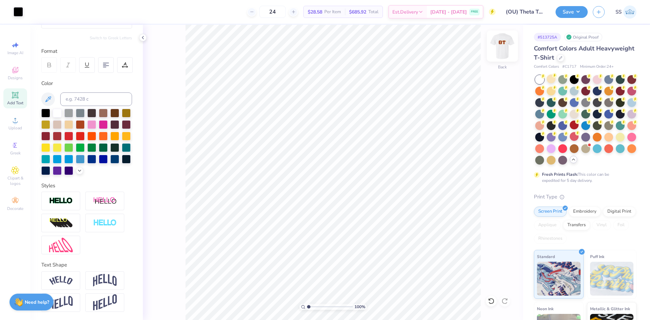
click at [498, 43] on img at bounding box center [502, 45] width 27 height 27
click at [498, 43] on img at bounding box center [503, 46] width 14 height 14
click at [77, 272] on div at bounding box center [79, 271] width 5 height 5
type input "4.16"
type input "0.56"
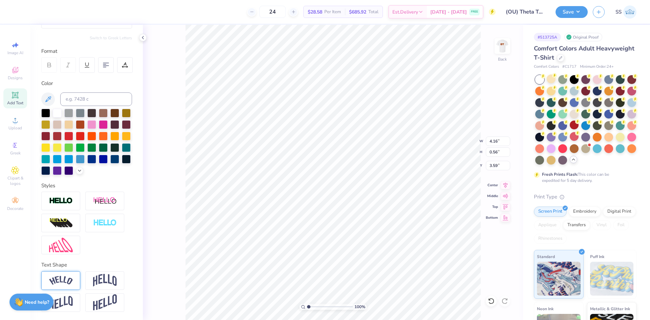
type input "3.59"
click at [122, 135] on div at bounding box center [126, 135] width 9 height 9
click at [50, 131] on div at bounding box center [45, 135] width 9 height 9
click at [122, 137] on div at bounding box center [126, 135] width 9 height 9
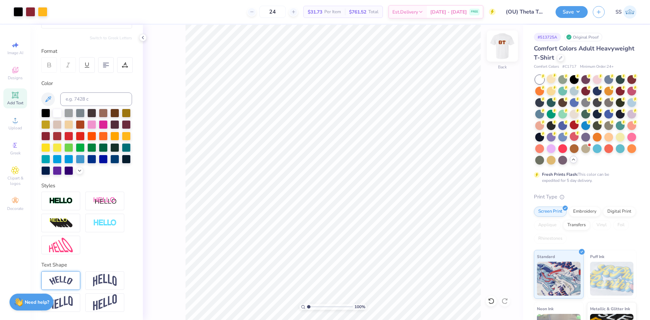
click at [499, 57] on img at bounding box center [502, 45] width 27 height 27
click at [499, 53] on img at bounding box center [503, 46] width 14 height 14
click at [110, 137] on div at bounding box center [114, 135] width 9 height 9
click at [500, 42] on img at bounding box center [502, 45] width 27 height 27
click at [500, 42] on img at bounding box center [503, 46] width 14 height 14
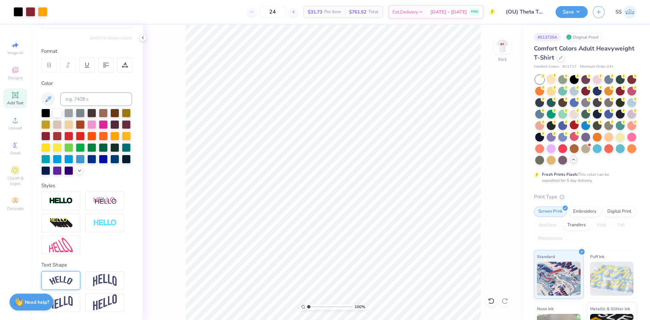
click at [506, 52] on img at bounding box center [503, 46] width 14 height 14
click at [508, 50] on img at bounding box center [502, 45] width 27 height 27
click at [565, 15] on button "Save" at bounding box center [572, 11] width 32 height 12
click at [568, 10] on button "Save" at bounding box center [572, 11] width 32 height 12
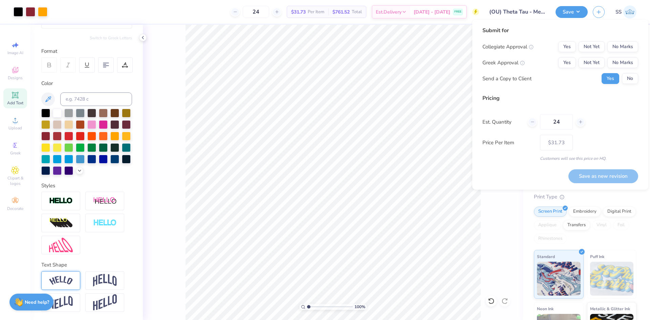
click at [529, 16] on input "(OU) Theta Tau - Merch" at bounding box center [517, 12] width 66 height 14
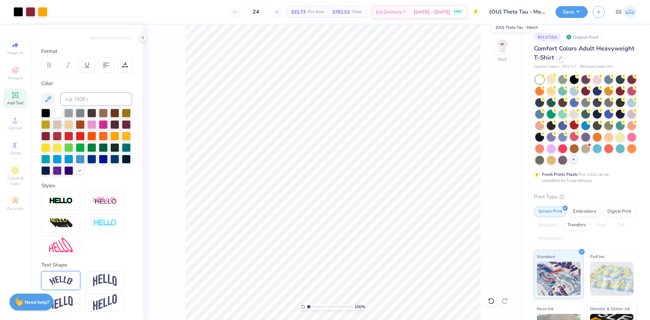
click at [528, 9] on input "(OU) Theta Tau - Merch" at bounding box center [517, 12] width 66 height 14
click at [600, 11] on icon "button" at bounding box center [599, 11] width 6 height 6
click at [591, 15] on div "Save SS" at bounding box center [603, 12] width 94 height 24
click at [594, 13] on button "button" at bounding box center [599, 11] width 12 height 12
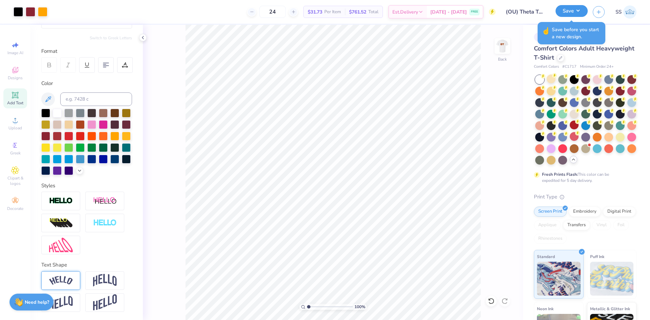
click at [584, 14] on button "Save" at bounding box center [572, 11] width 32 height 12
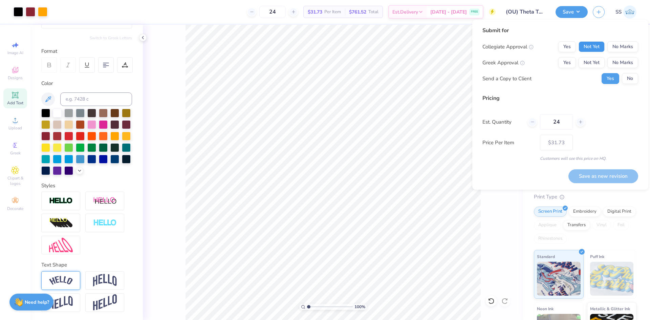
click at [604, 44] on button "Not Yet" at bounding box center [592, 46] width 26 height 11
click at [590, 62] on button "Not Yet" at bounding box center [592, 62] width 26 height 11
click at [623, 80] on button "No" at bounding box center [630, 78] width 16 height 11
click at [587, 175] on button "Save as new revision" at bounding box center [603, 176] width 70 height 14
type input "– –"
